Goal: Find contact information: Find contact information

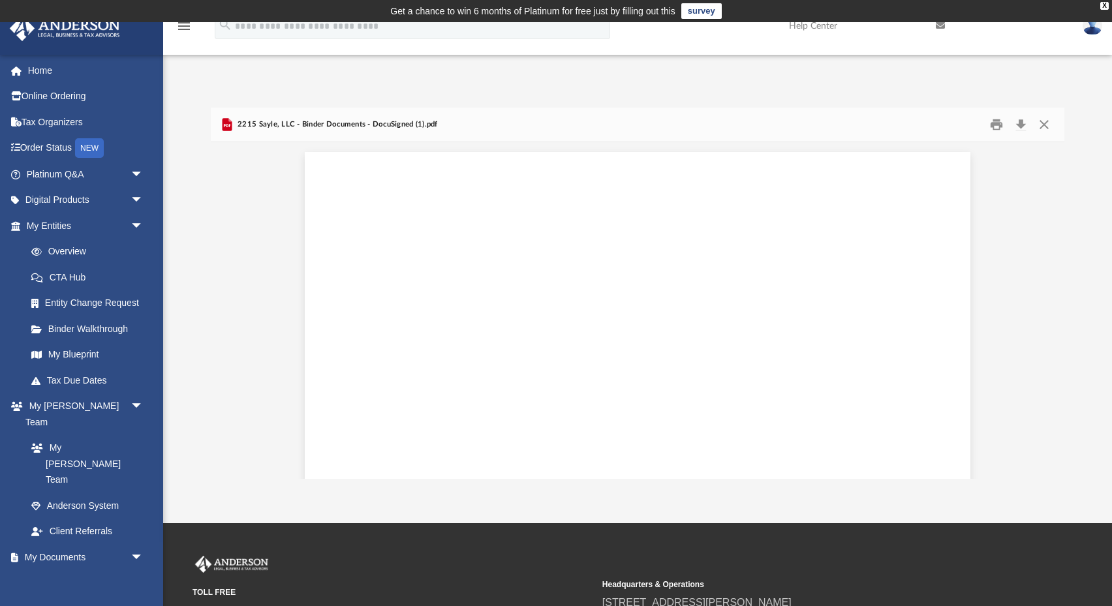
scroll to position [53761, 3]
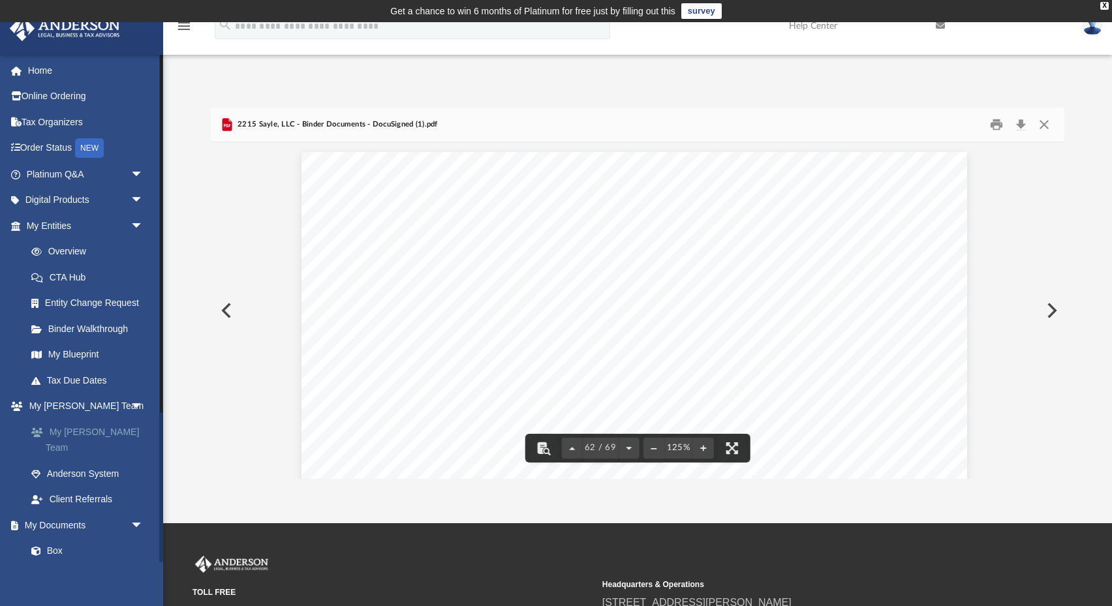
click at [87, 430] on link "My [PERSON_NAME] Team" at bounding box center [90, 440] width 145 height 42
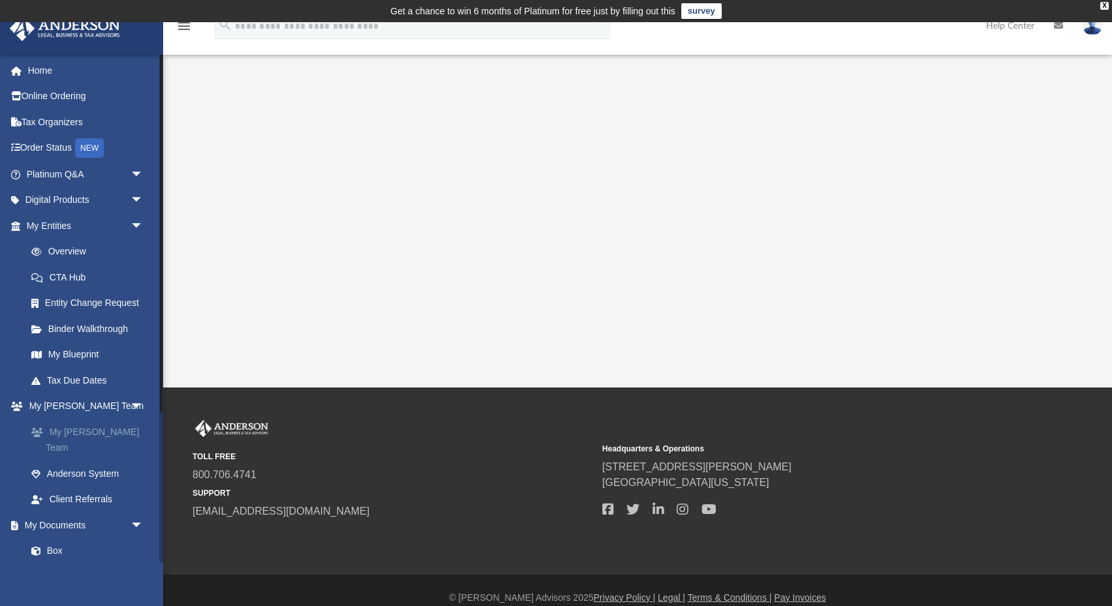
click at [86, 432] on link "My [PERSON_NAME] Team" at bounding box center [90, 440] width 145 height 42
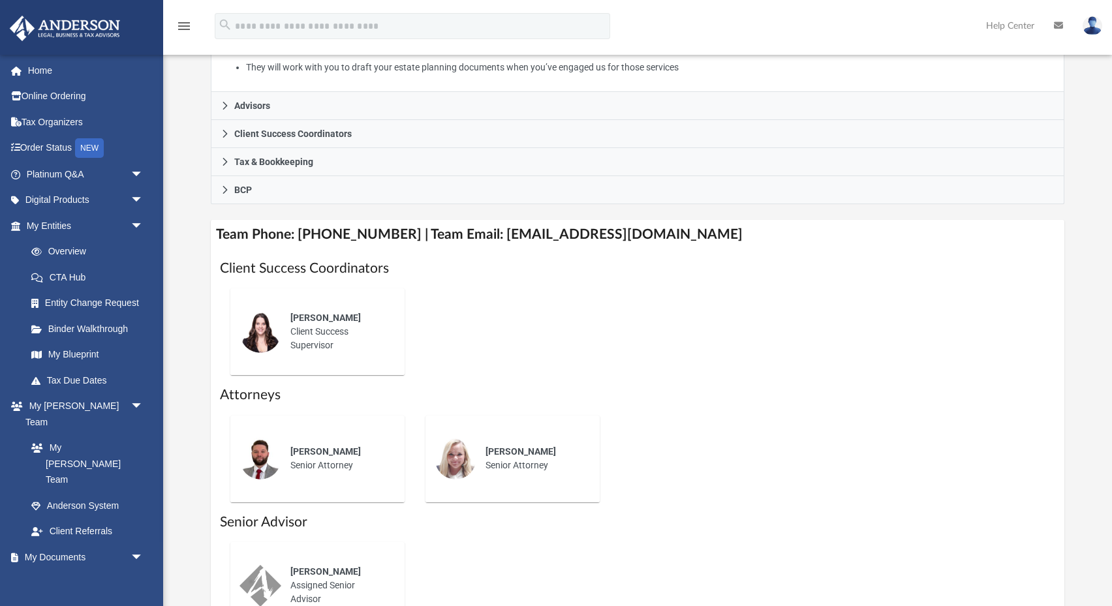
scroll to position [357, 0]
drag, startPoint x: 480, startPoint y: 229, endPoint x: 700, endPoint y: 229, distance: 220.7
click at [700, 229] on h4 "Team Phone: [PHONE_NUMBER] | Team Email: [EMAIL_ADDRESS][DOMAIN_NAME]" at bounding box center [638, 233] width 855 height 29
copy h4 "[EMAIL_ADDRESS][DOMAIN_NAME]"
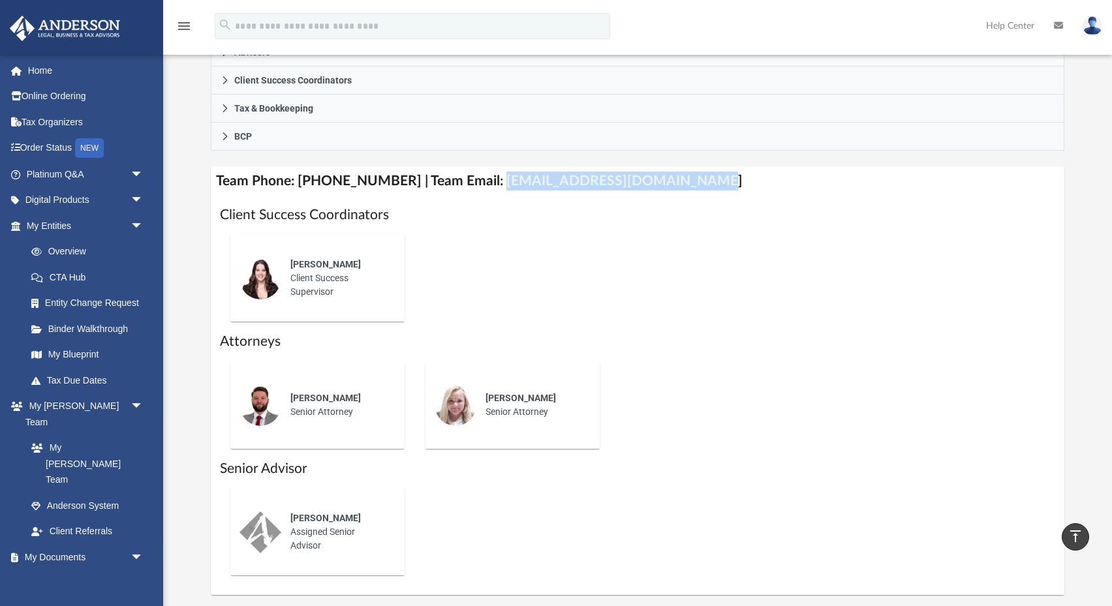
scroll to position [438, 0]
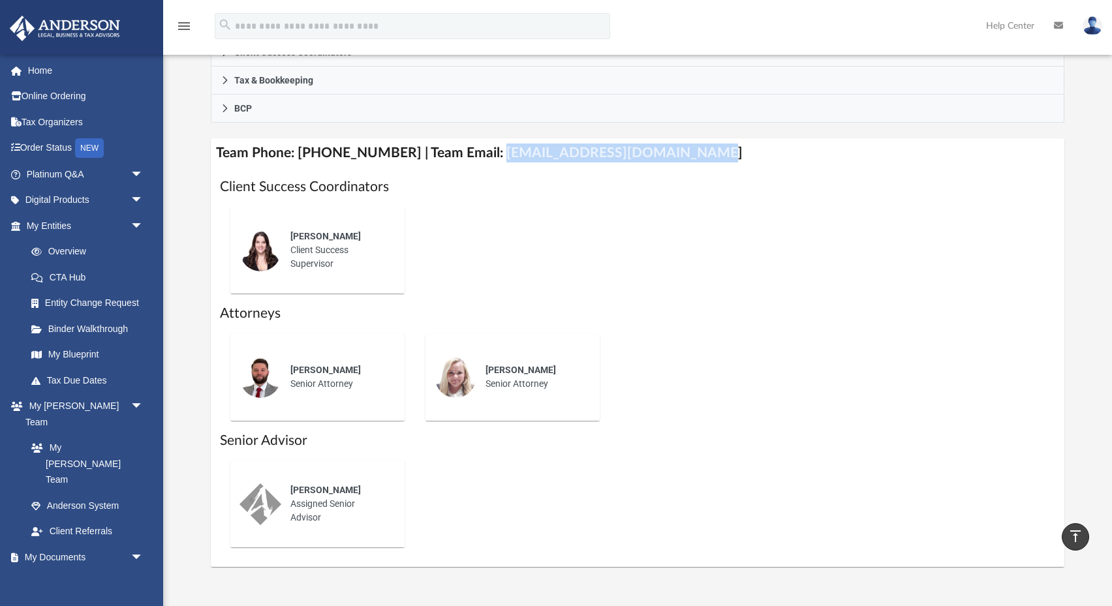
click at [275, 377] on img at bounding box center [261, 377] width 42 height 42
click at [304, 272] on div "[PERSON_NAME] Client Success Supervisor" at bounding box center [338, 250] width 114 height 59
click at [267, 249] on img at bounding box center [261, 251] width 42 height 42
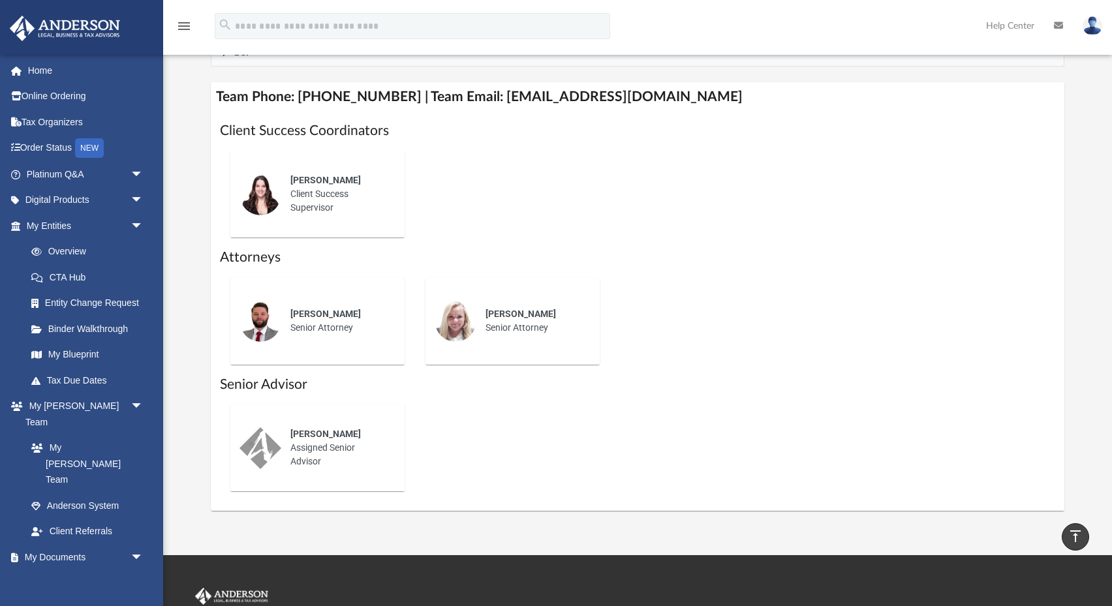
scroll to position [494, 0]
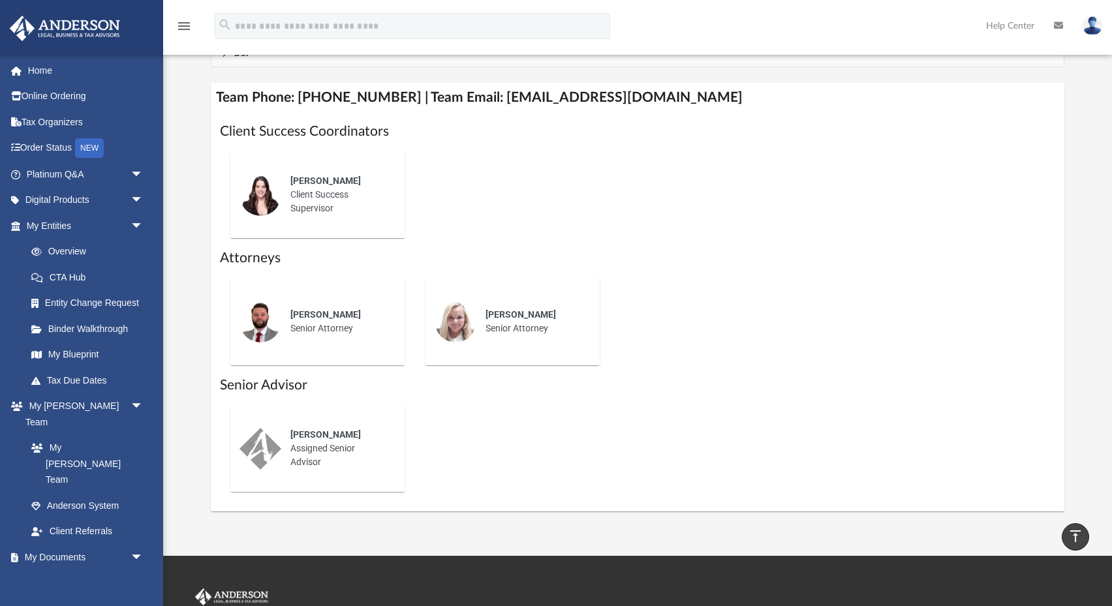
click at [353, 313] on div "[PERSON_NAME]" at bounding box center [339, 315] width 96 height 14
